Goal: Find specific page/section: Find specific page/section

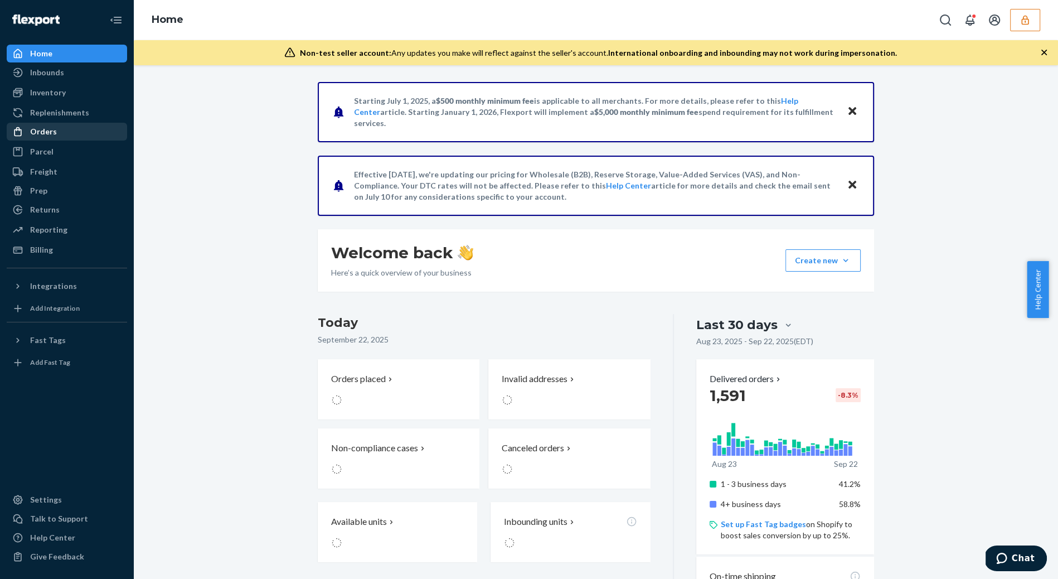
click at [55, 131] on div "Orders" at bounding box center [67, 132] width 118 height 16
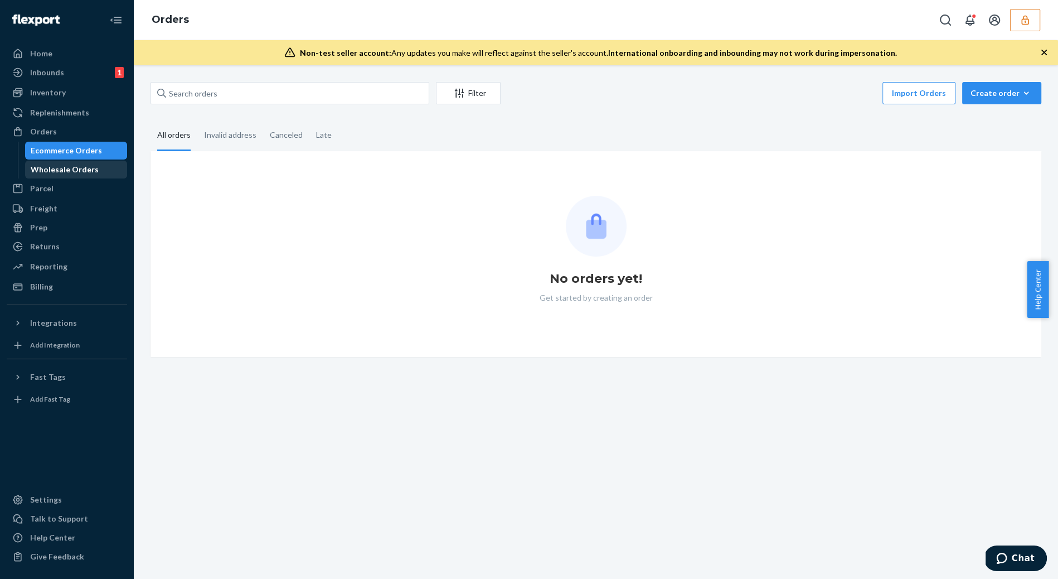
click at [86, 171] on div "Wholesale Orders" at bounding box center [65, 169] width 68 height 11
